Goal: Navigation & Orientation: Go to known website

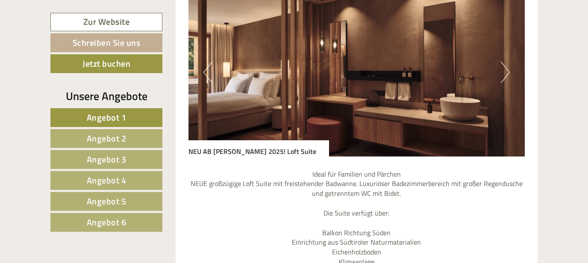
scroll to position [1975, 0]
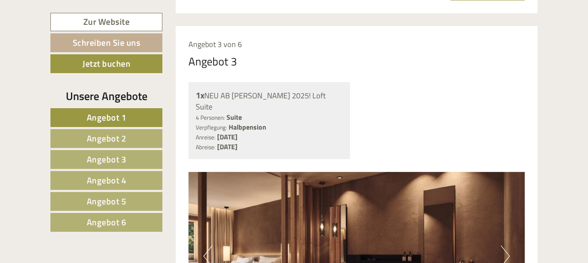
click at [82, 179] on link "Angebot 4" at bounding box center [106, 180] width 112 height 19
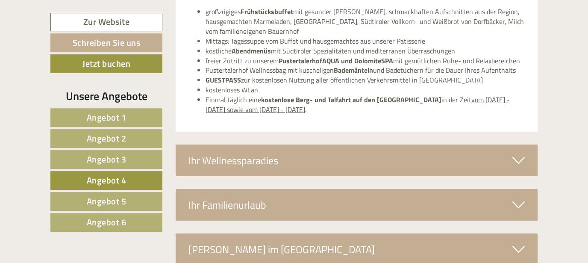
scroll to position [1472, 0]
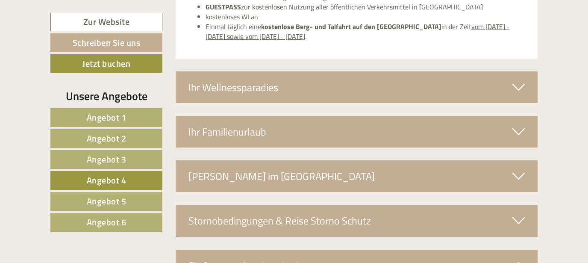
click at [118, 194] on span "Angebot 5" at bounding box center [107, 200] width 40 height 13
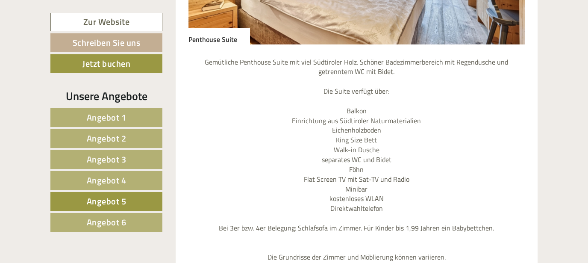
scroll to position [1013, 0]
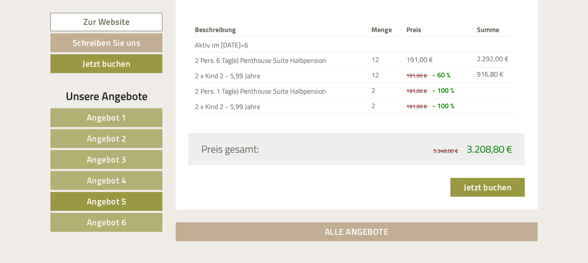
click at [115, 216] on span "Angebot 6" at bounding box center [107, 221] width 40 height 13
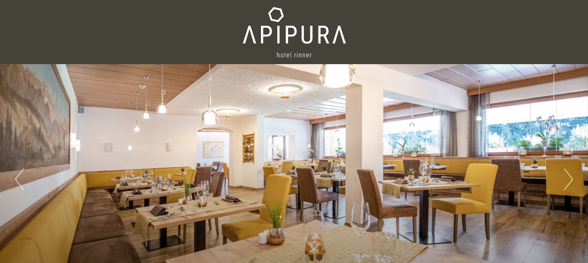
click at [273, 60] on div at bounding box center [293, 32] width 487 height 64
click at [286, 38] on div at bounding box center [294, 32] width 479 height 56
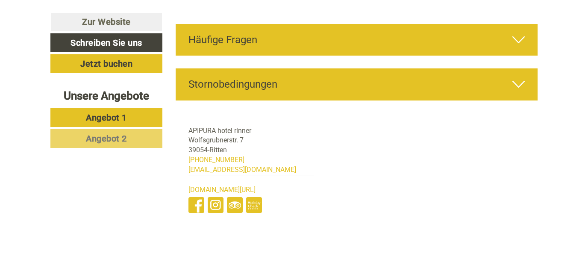
scroll to position [3196, 0]
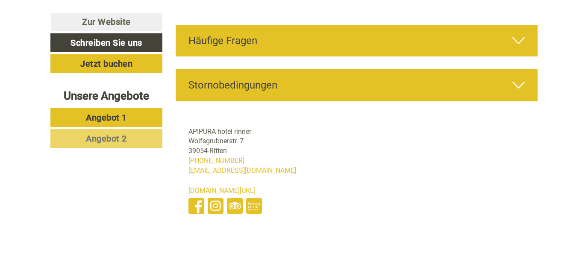
click at [226, 183] on div "[DOMAIN_NAME][URL]" at bounding box center [250, 186] width 125 height 20
click at [227, 188] on link "[DOMAIN_NAME][URL]" at bounding box center [221, 190] width 67 height 8
